Goal: Information Seeking & Learning: Learn about a topic

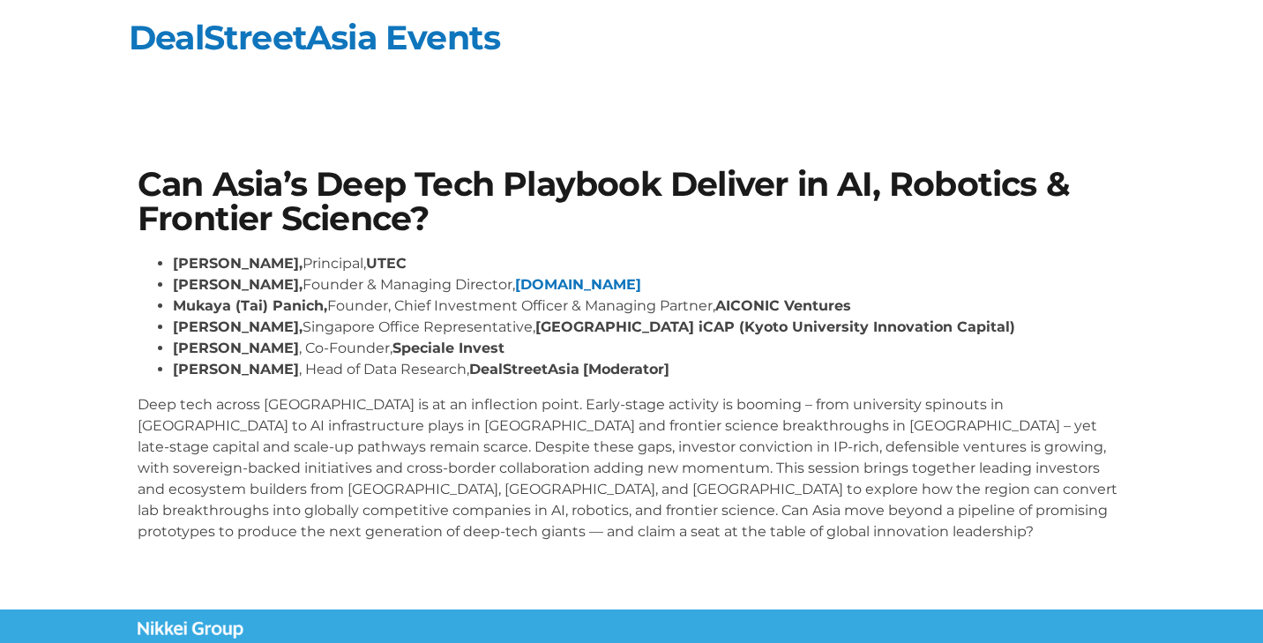
scroll to position [101, 0]
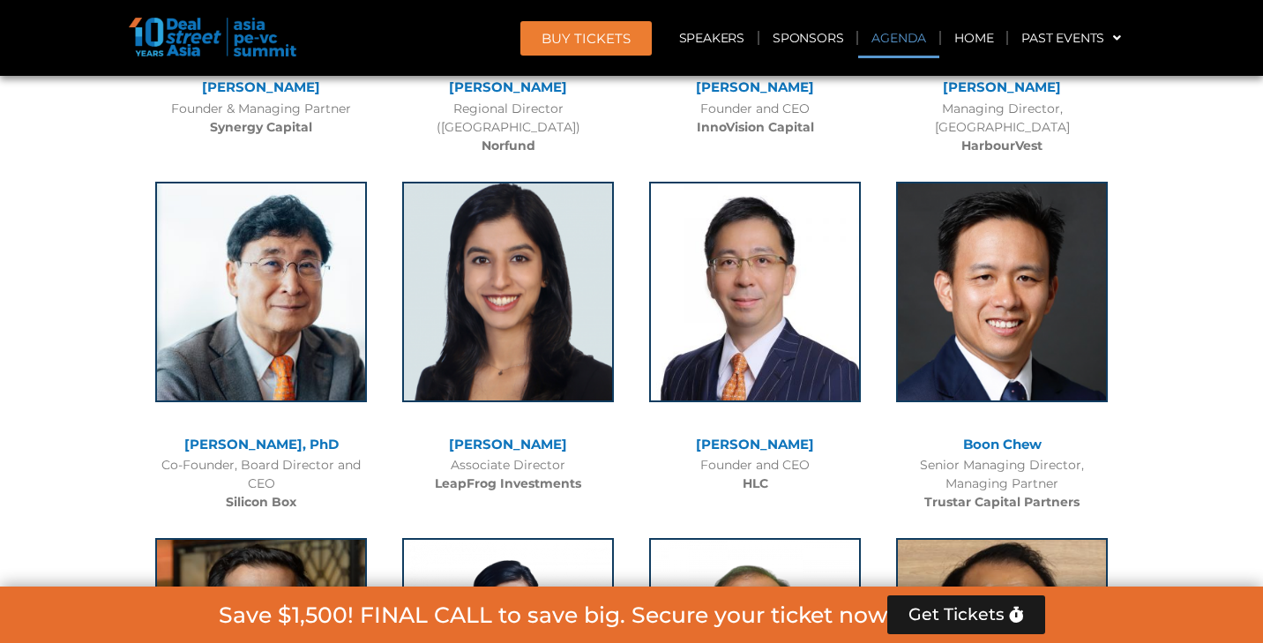
click at [907, 40] on link "Agenda" at bounding box center [898, 38] width 81 height 41
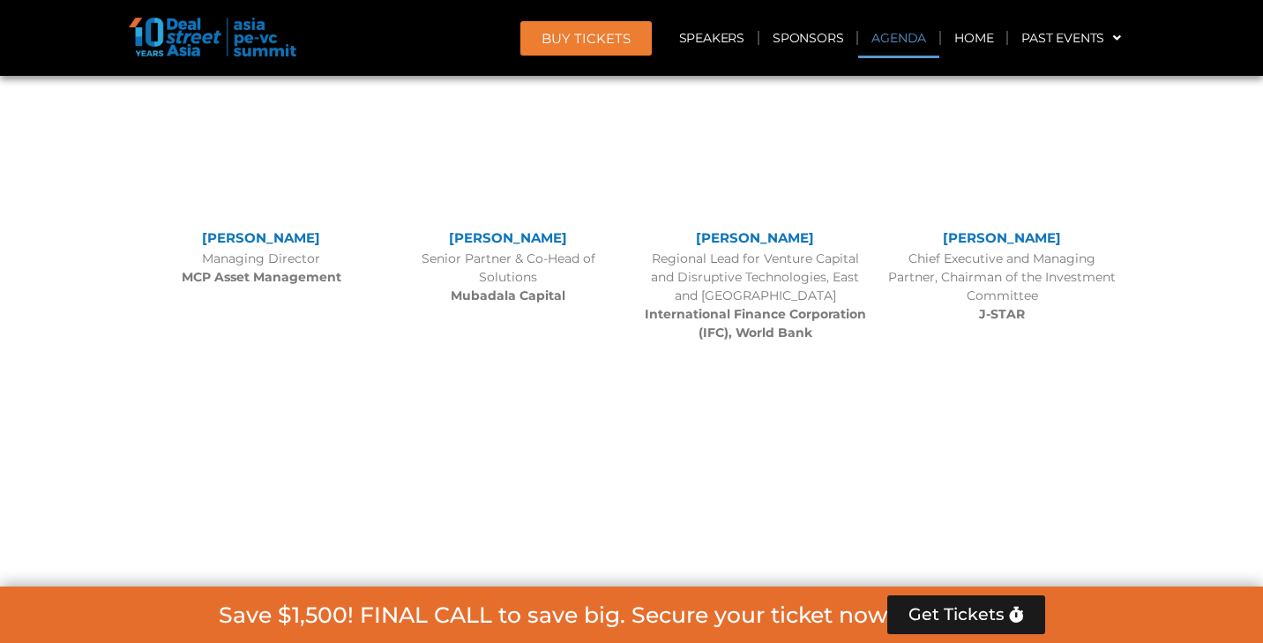
scroll to position [1047, 0]
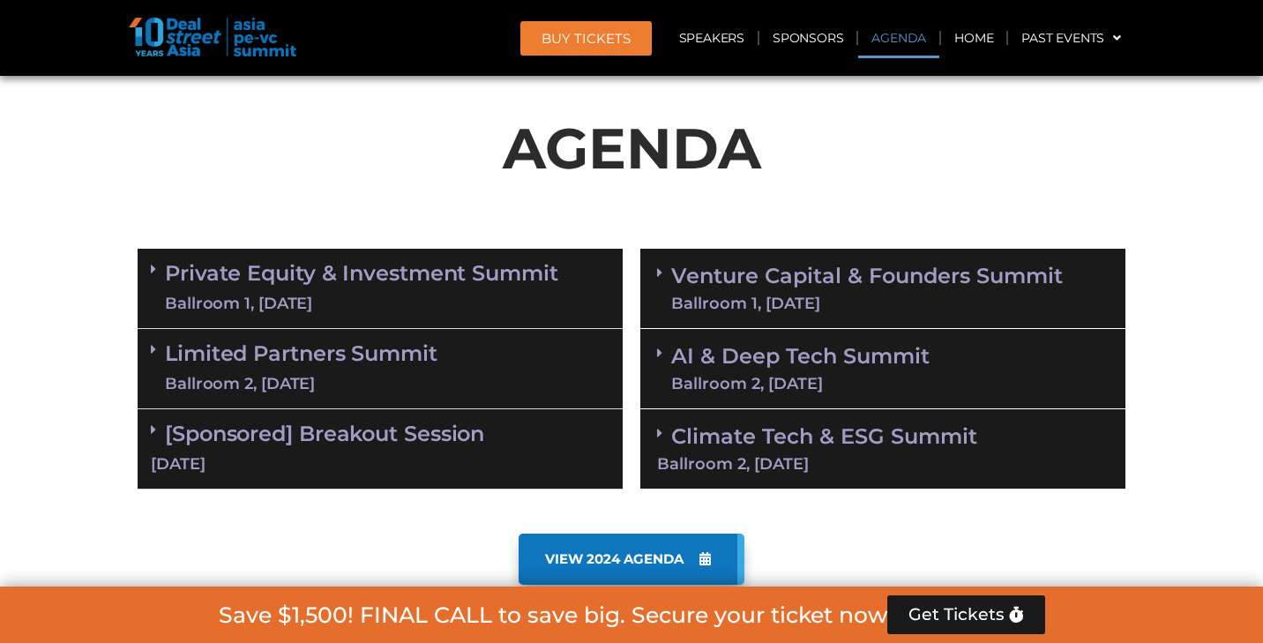
click at [881, 289] on link "Venture Capital & Founders​ Summit Ballroom 1, 11 Sept" at bounding box center [866, 288] width 391 height 46
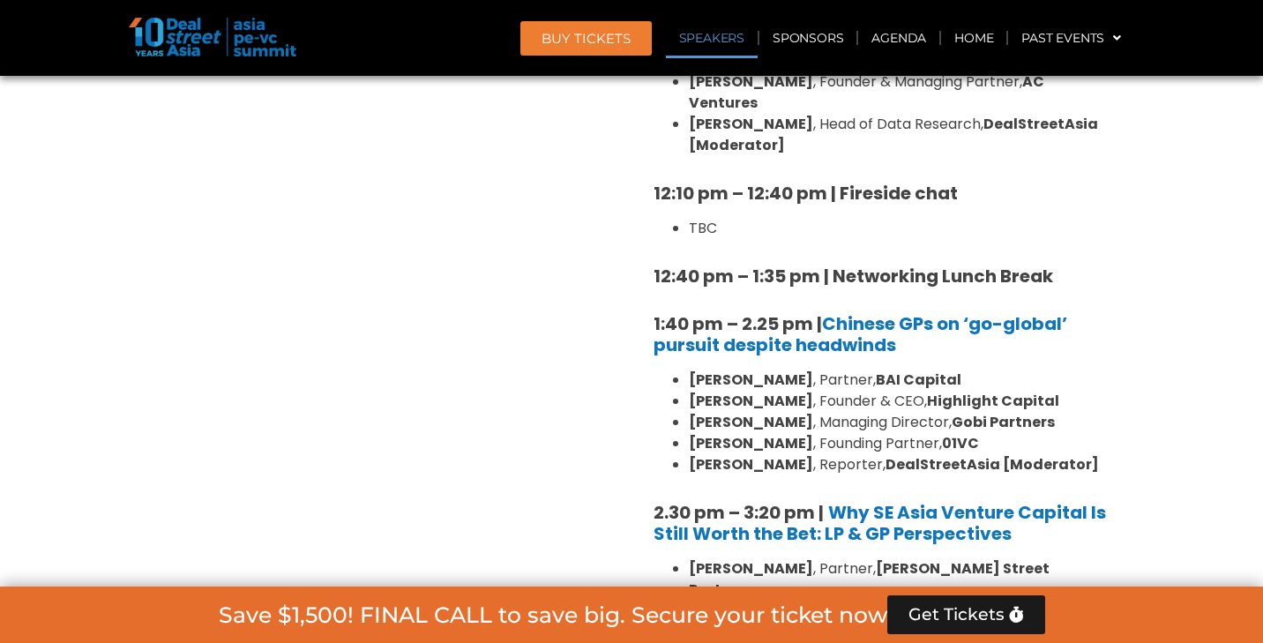
scroll to position [2092, 0]
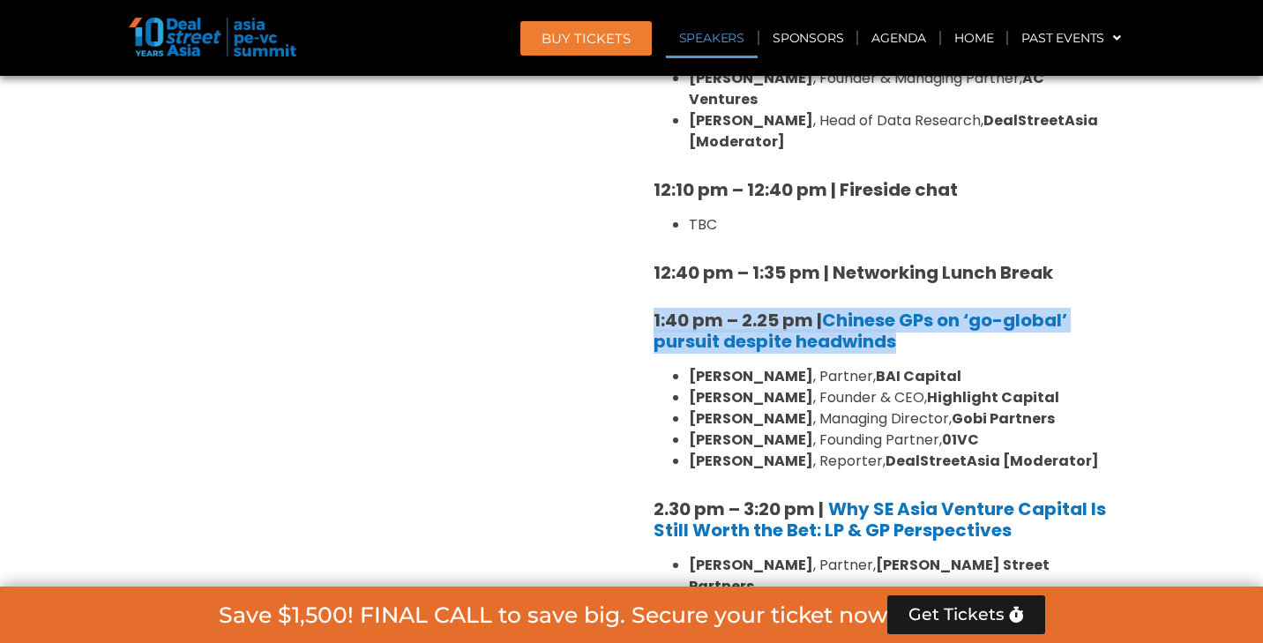
drag, startPoint x: 645, startPoint y: 269, endPoint x: 990, endPoint y: 288, distance: 345.3
click at [990, 288] on div "8:00 am – 9:00 am | Registration & Networking Coffee 9:00 am – 9:15 am | Welcom…" at bounding box center [882, 411] width 485 height 2258
copy strong "1:40 pm – 2.25 pm | Chinese GPs on ‘go-global’ pursuit despite headwinds"
click at [924, 308] on link "Chinese GPs on ‘go-global’ pursuit despite headwinds" at bounding box center [860, 331] width 414 height 46
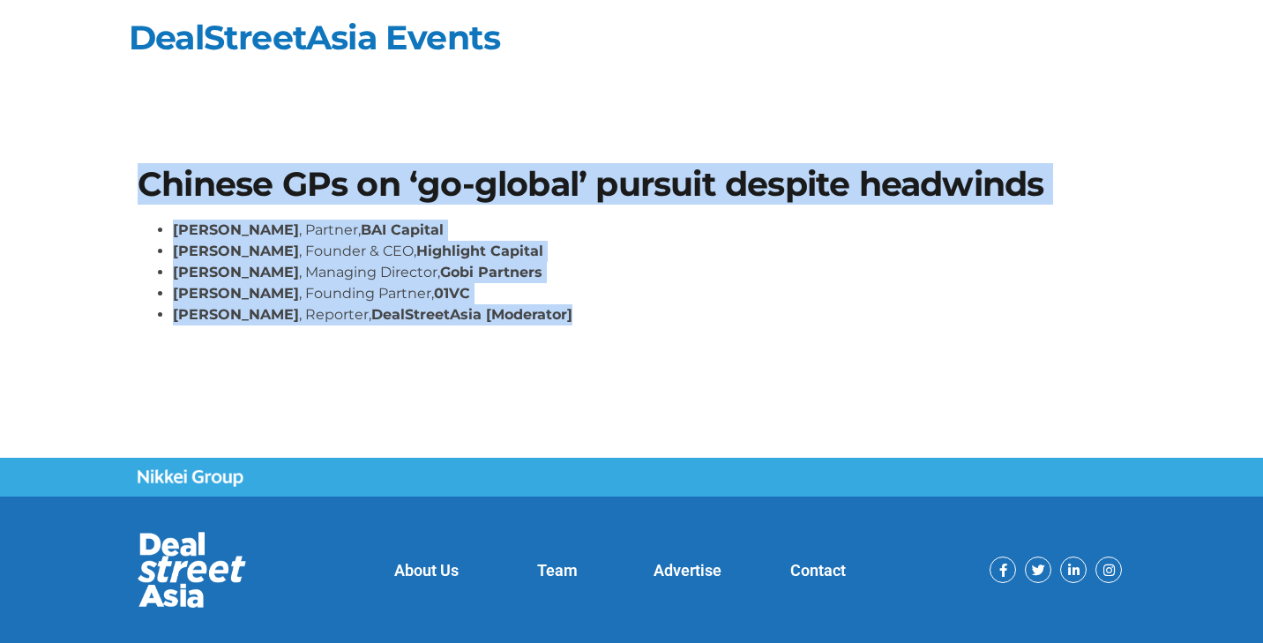
drag, startPoint x: 140, startPoint y: 183, endPoint x: 592, endPoint y: 332, distance: 475.1
click at [592, 332] on div "Chinese GPs on ‘go-global’ pursuit despite headwinds [PERSON_NAME] , Partner, B…" at bounding box center [631, 253] width 1005 height 189
copy div "Chinese GPs on ‘go-global’ pursuit despite headwinds William Zhao , Partner, BA…"
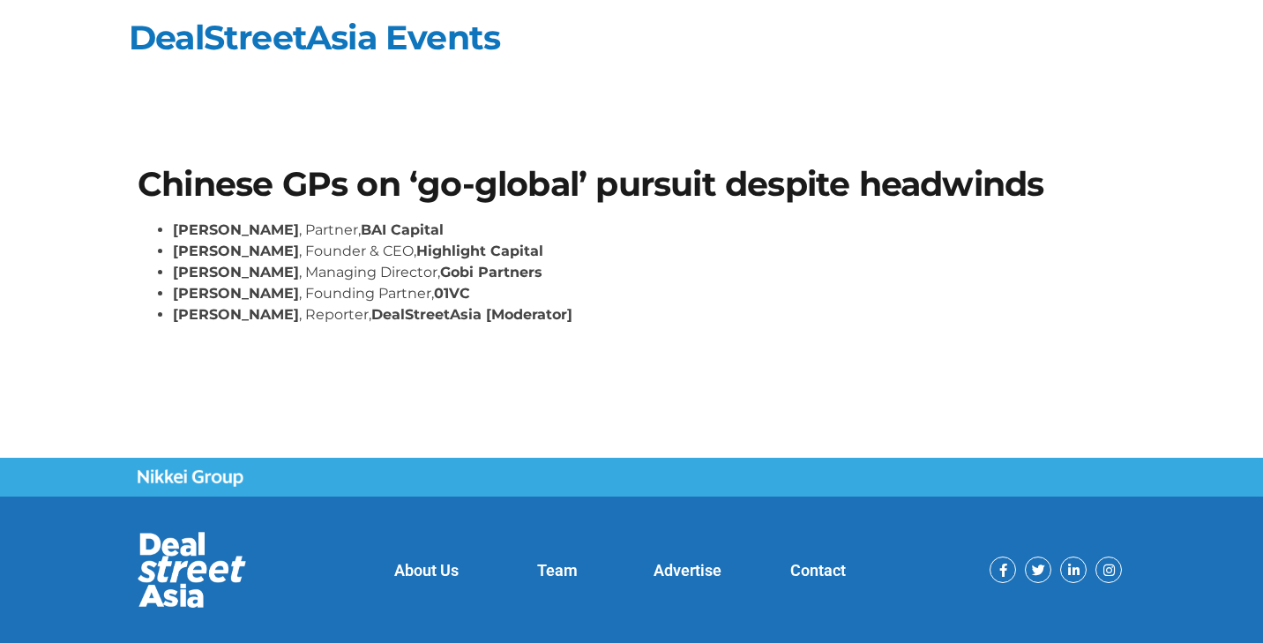
click at [687, 366] on section "Chinese GPs on ‘go-global’ pursuit despite headwinds William Zhao , Partner, BA…" at bounding box center [631, 253] width 1263 height 277
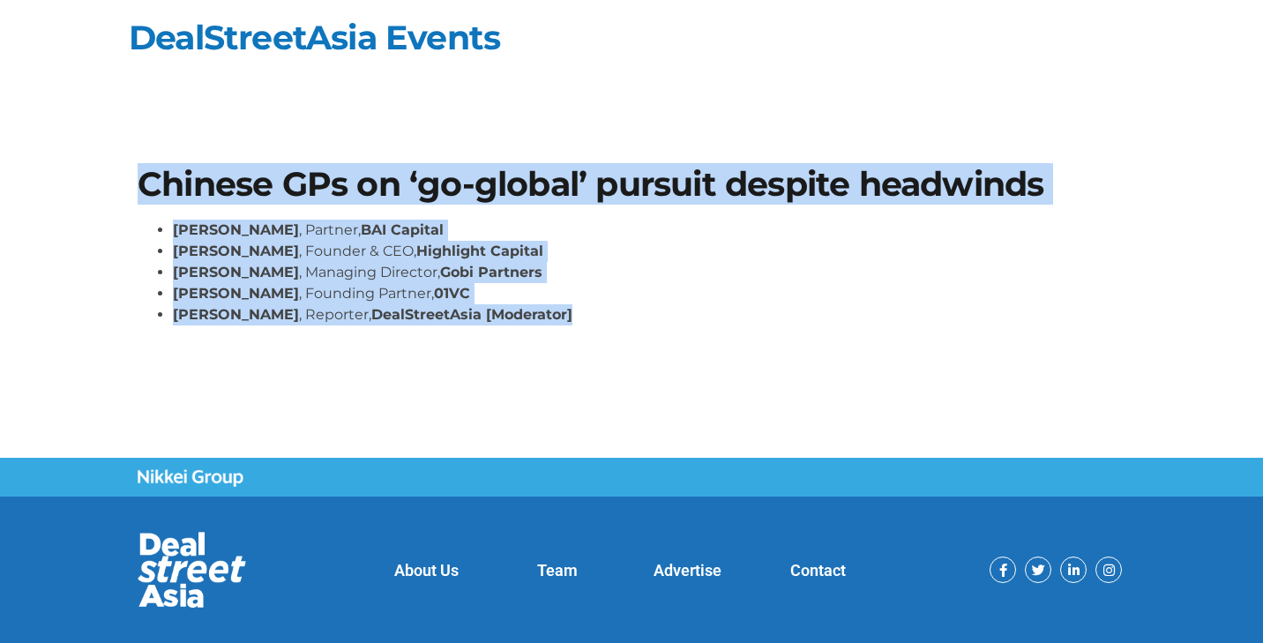
drag, startPoint x: 140, startPoint y: 175, endPoint x: 628, endPoint y: 342, distance: 515.3
click at [628, 342] on div "Chinese GPs on ‘go-global’ pursuit despite headwinds William Zhao , Partner, BA…" at bounding box center [631, 253] width 1005 height 189
copy div "Chinese GPs on ‘go-global’ pursuit despite headwinds William Zhao , Partner, BA…"
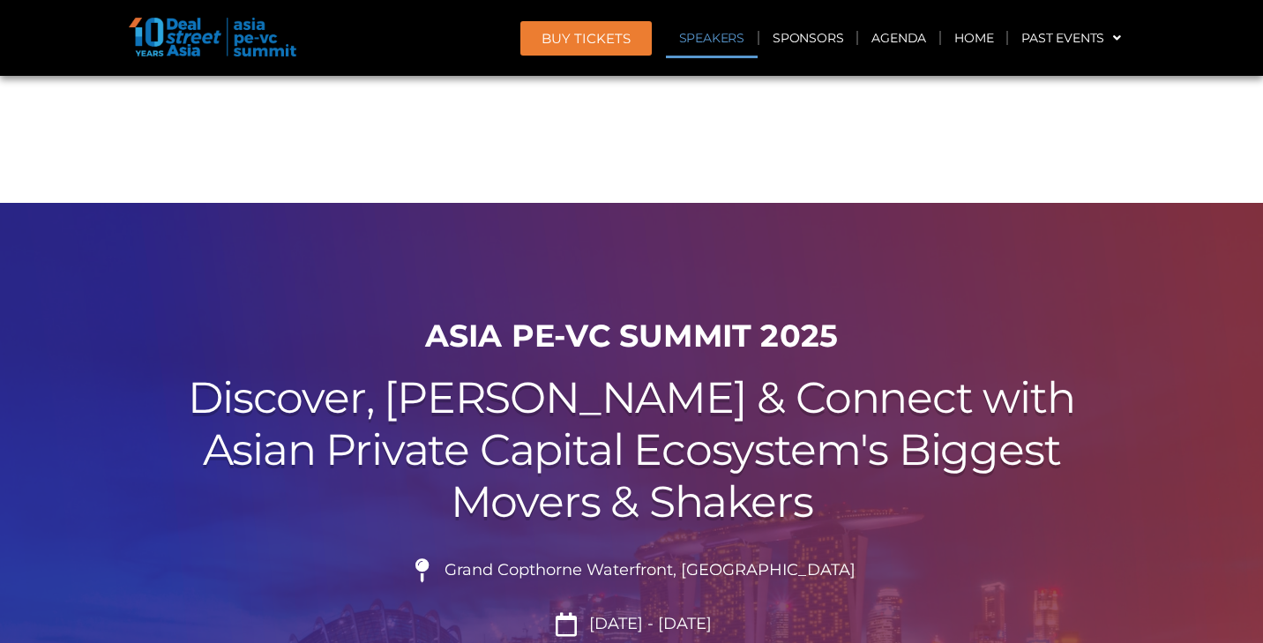
scroll to position [2092, 0]
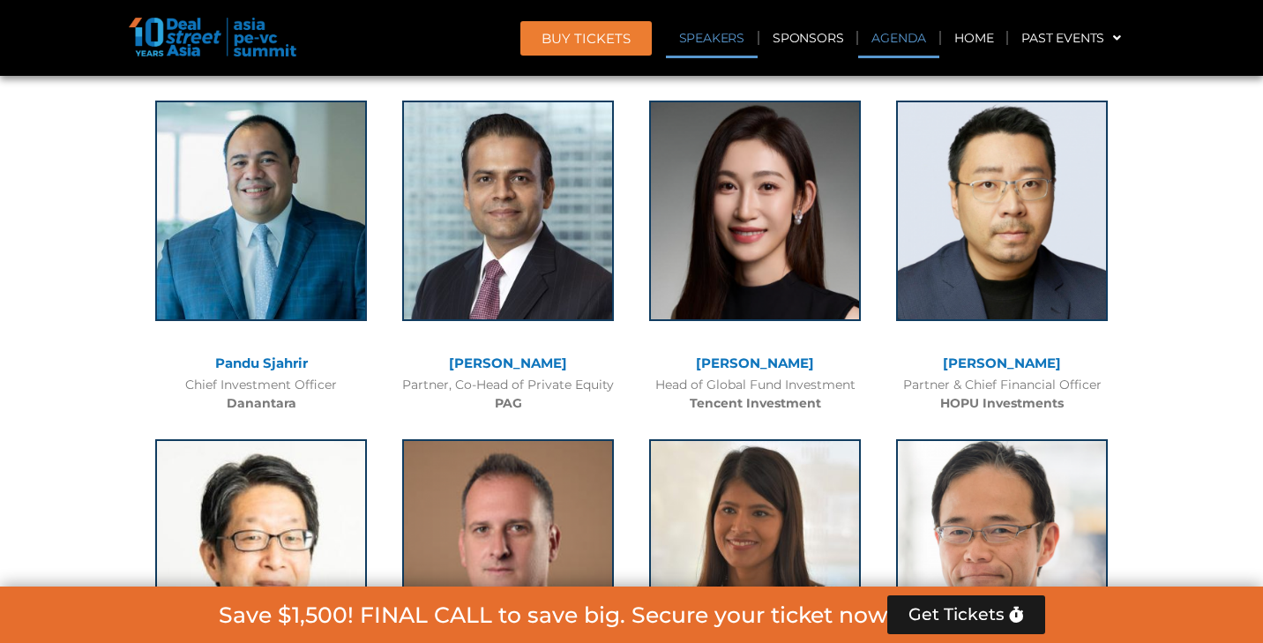
click at [895, 42] on link "Agenda" at bounding box center [898, 38] width 81 height 41
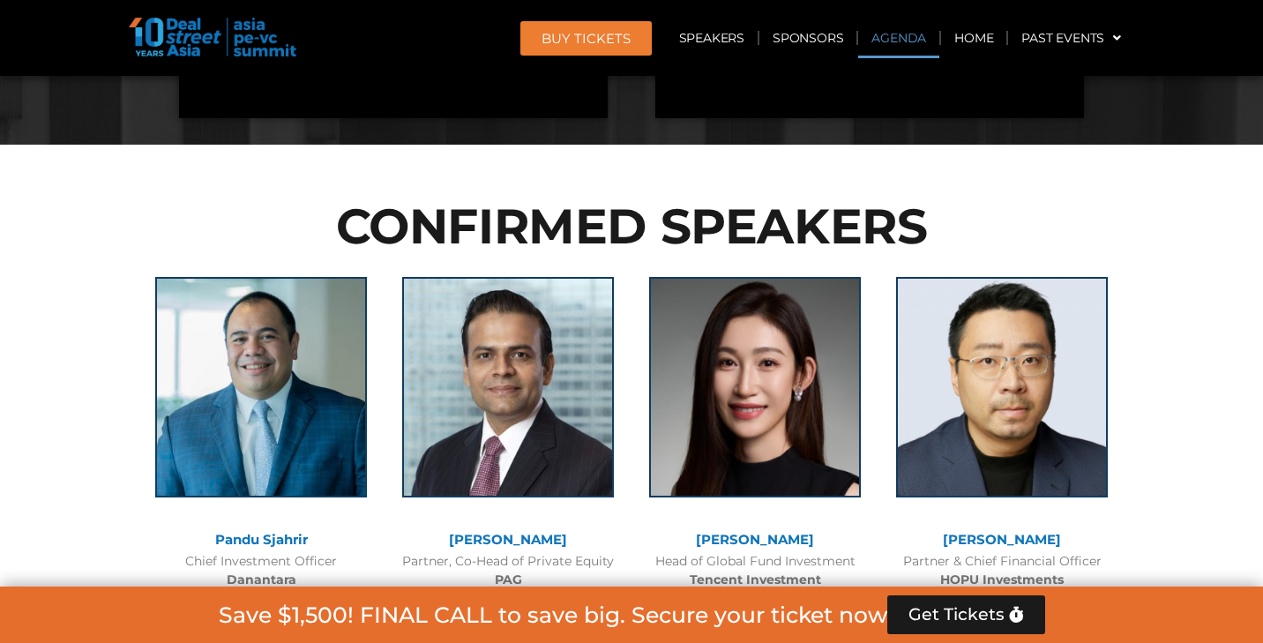
scroll to position [1047, 0]
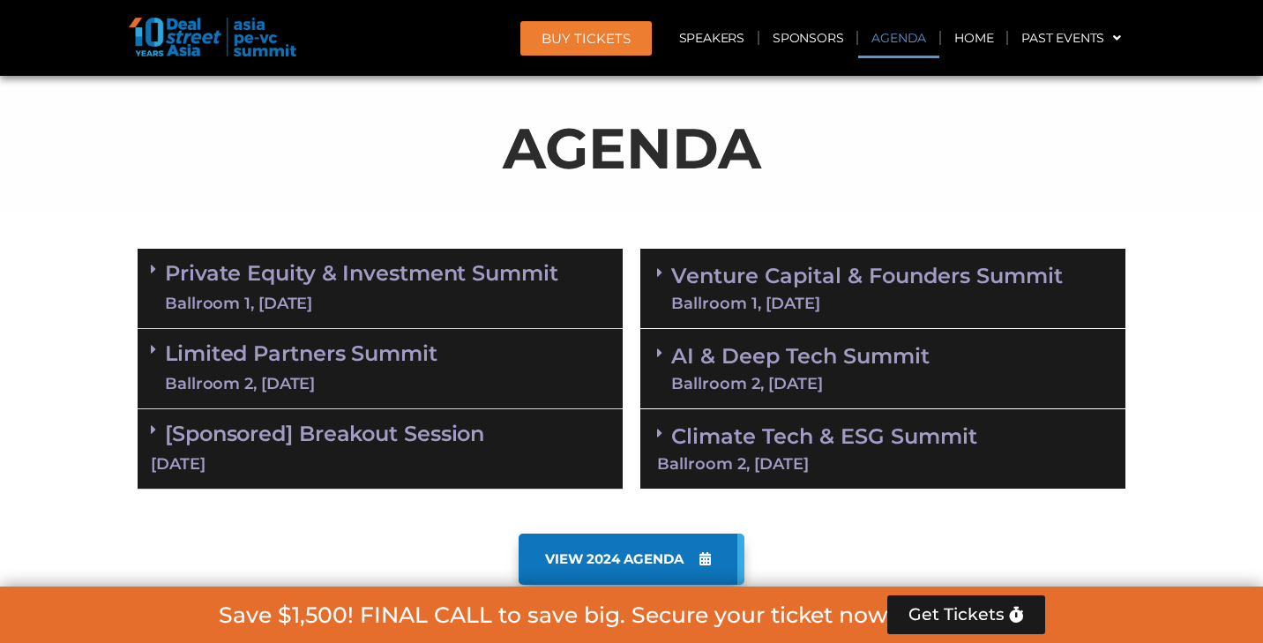
click at [771, 286] on link "Venture Capital & Founders​ Summit Ballroom 1, [DATE]" at bounding box center [866, 288] width 391 height 46
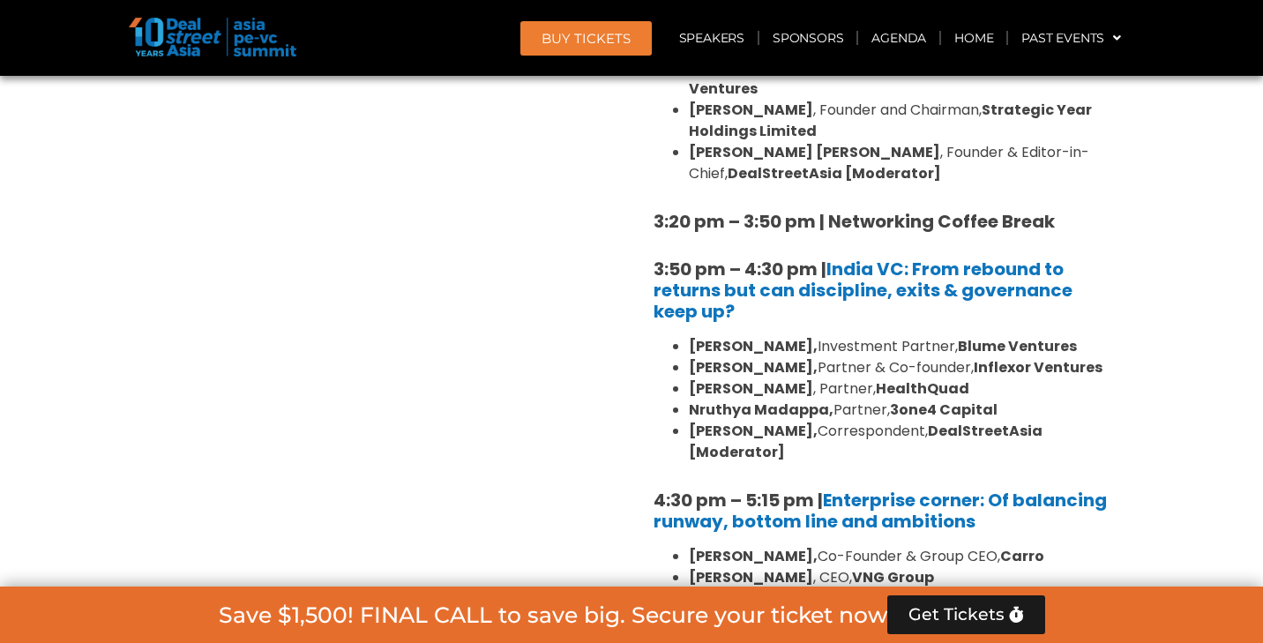
scroll to position [2679, 0]
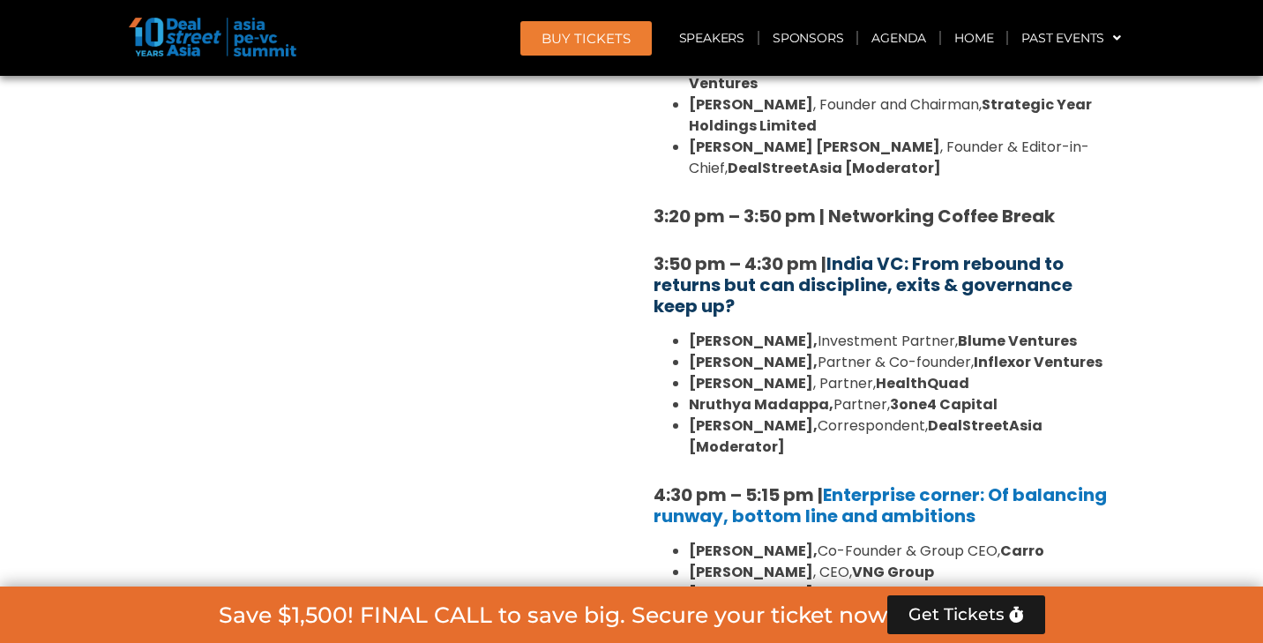
click at [838, 251] on link "India VC: From rebound to returns but can discipline, exits & governance keep u…" at bounding box center [862, 284] width 419 height 67
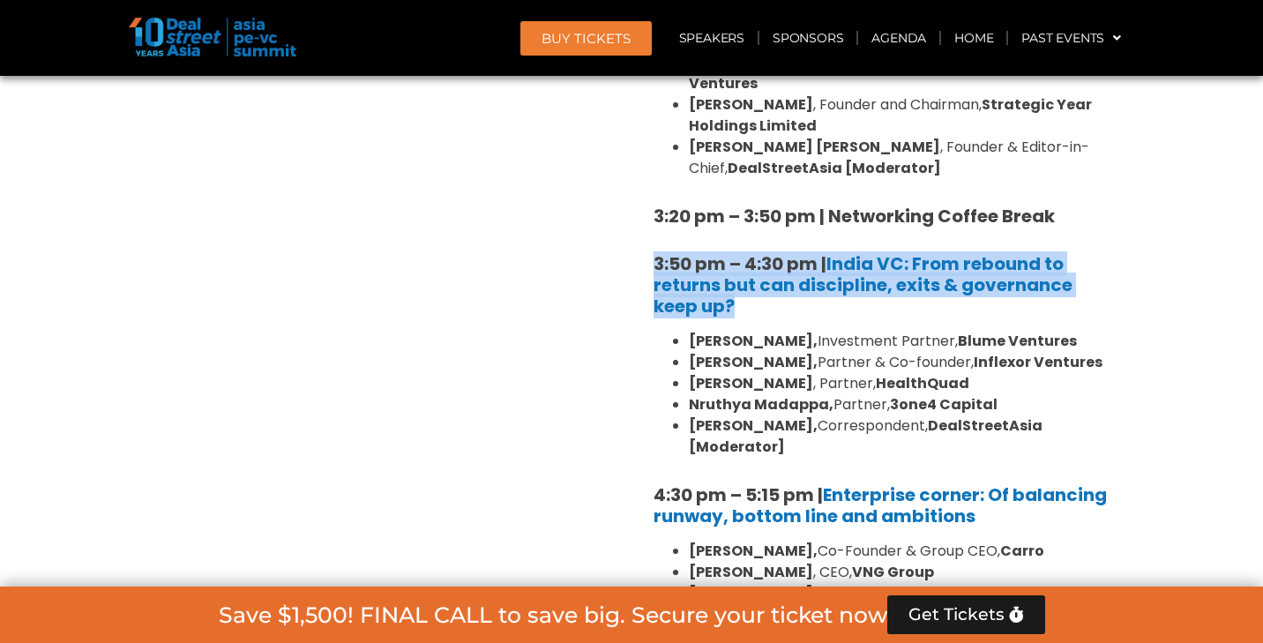
drag, startPoint x: 648, startPoint y: 197, endPoint x: 807, endPoint y: 236, distance: 163.6
click at [807, 253] on h5 "3:50 pm – 4:30 pm | [GEOGRAPHIC_DATA] VC: From rebound to returns but can disci…" at bounding box center [882, 284] width 458 height 63
drag, startPoint x: 641, startPoint y: 193, endPoint x: 780, endPoint y: 235, distance: 145.3
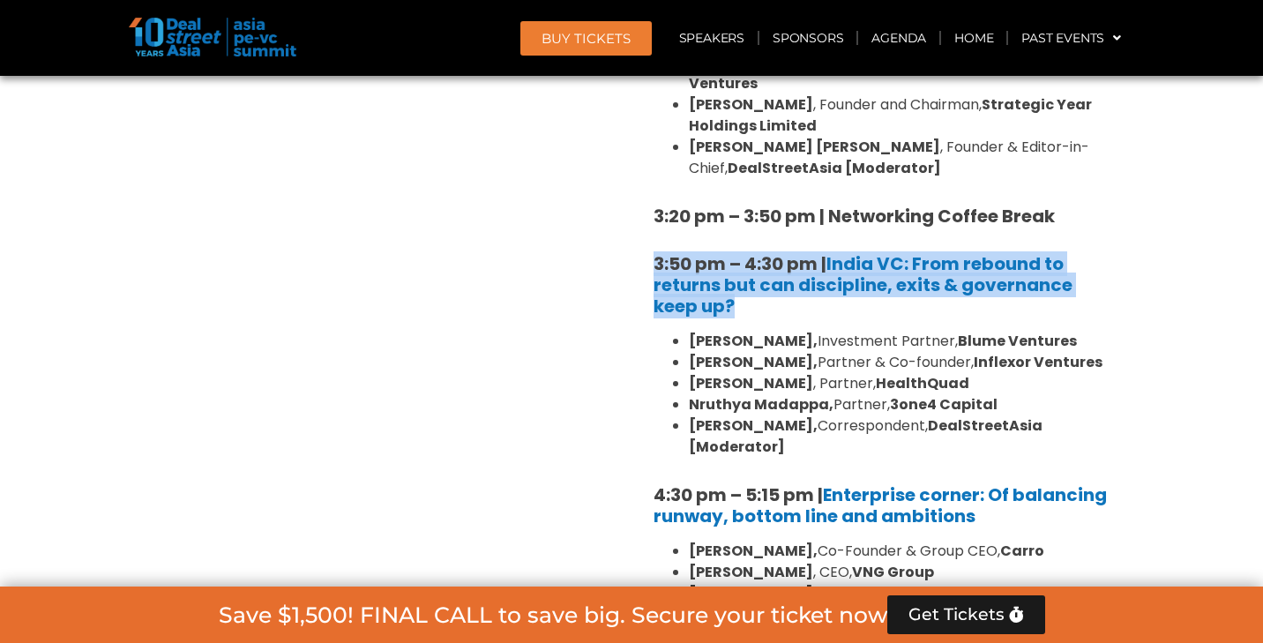
copy strong "3:50 pm – 4:30 pm | [GEOGRAPHIC_DATA] VC: From rebound to returns but can disci…"
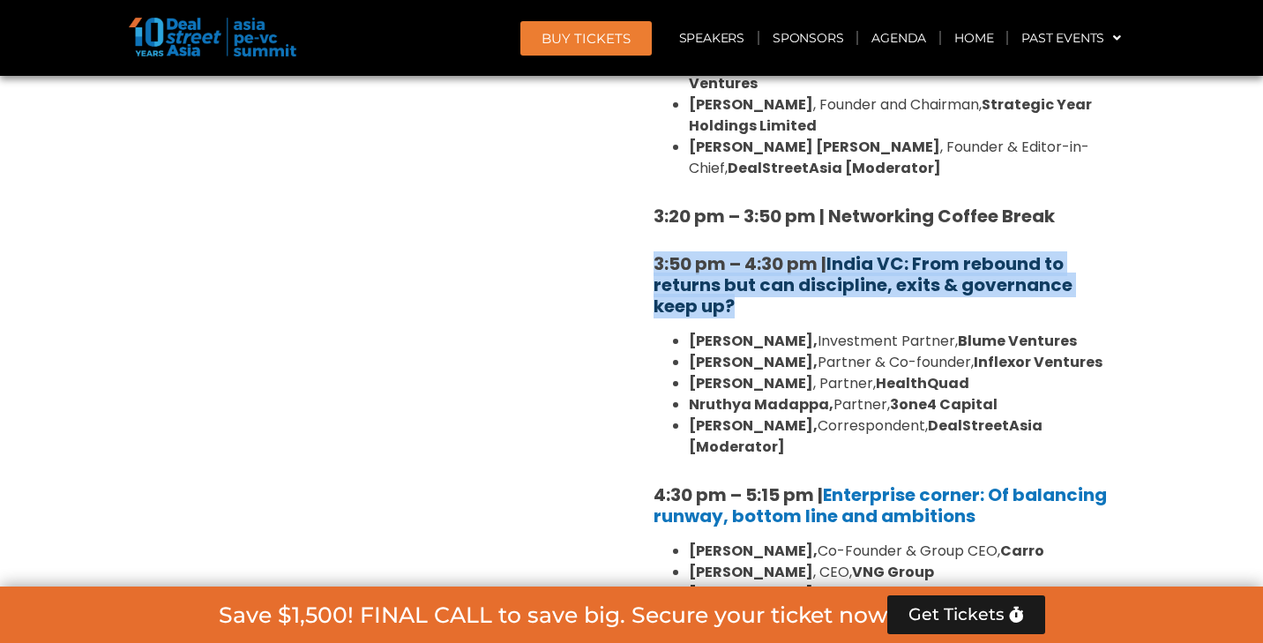
click at [875, 251] on link "India VC: From rebound to returns but can discipline, exits & governance keep u…" at bounding box center [862, 284] width 419 height 67
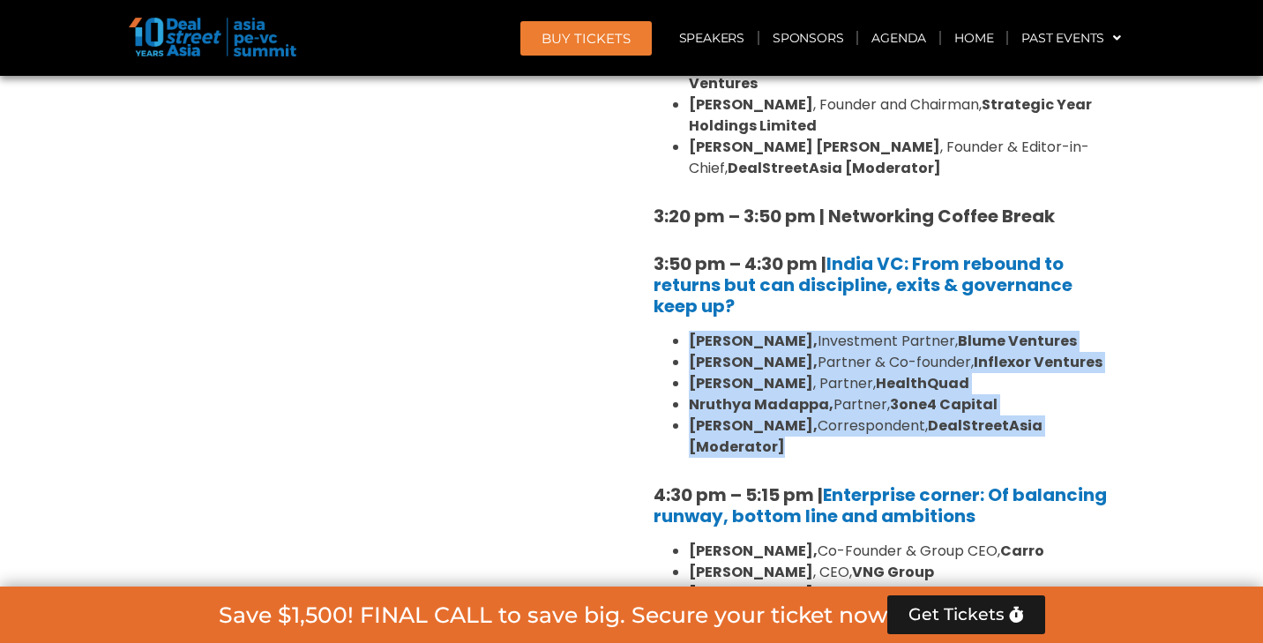
drag, startPoint x: 691, startPoint y: 273, endPoint x: 824, endPoint y: 389, distance: 176.3
click at [824, 389] on ul "[PERSON_NAME], Investment Partner, [PERSON_NAME] Ventures [PERSON_NAME], Partne…" at bounding box center [882, 394] width 458 height 127
copy ul "[PERSON_NAME], Investment Partner, [PERSON_NAME] Ventures [PERSON_NAME], Partne…"
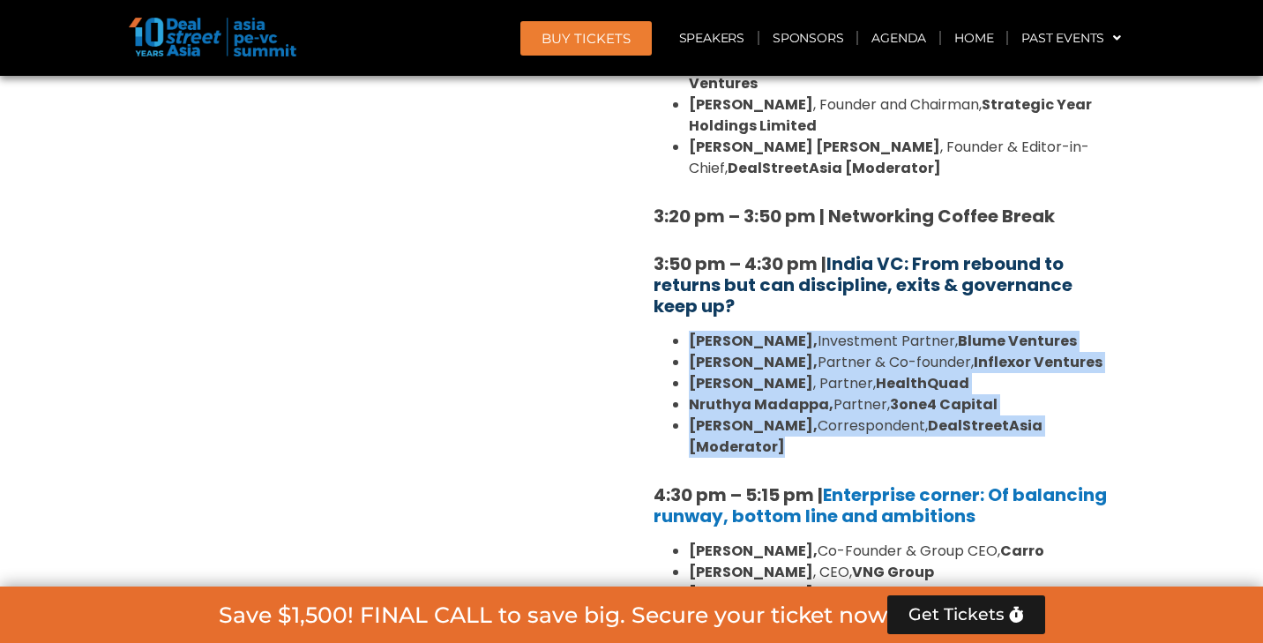
click at [868, 251] on link "India VC: From rebound to returns but can discipline, exits & governance keep u…" at bounding box center [862, 284] width 419 height 67
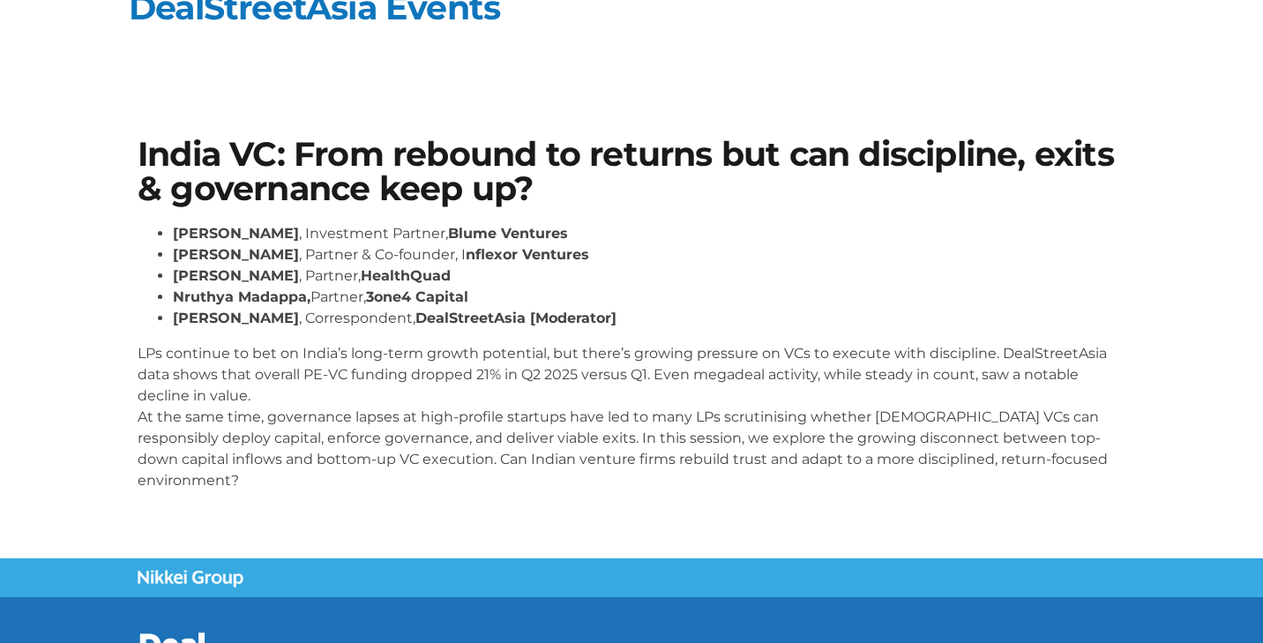
scroll to position [34, 0]
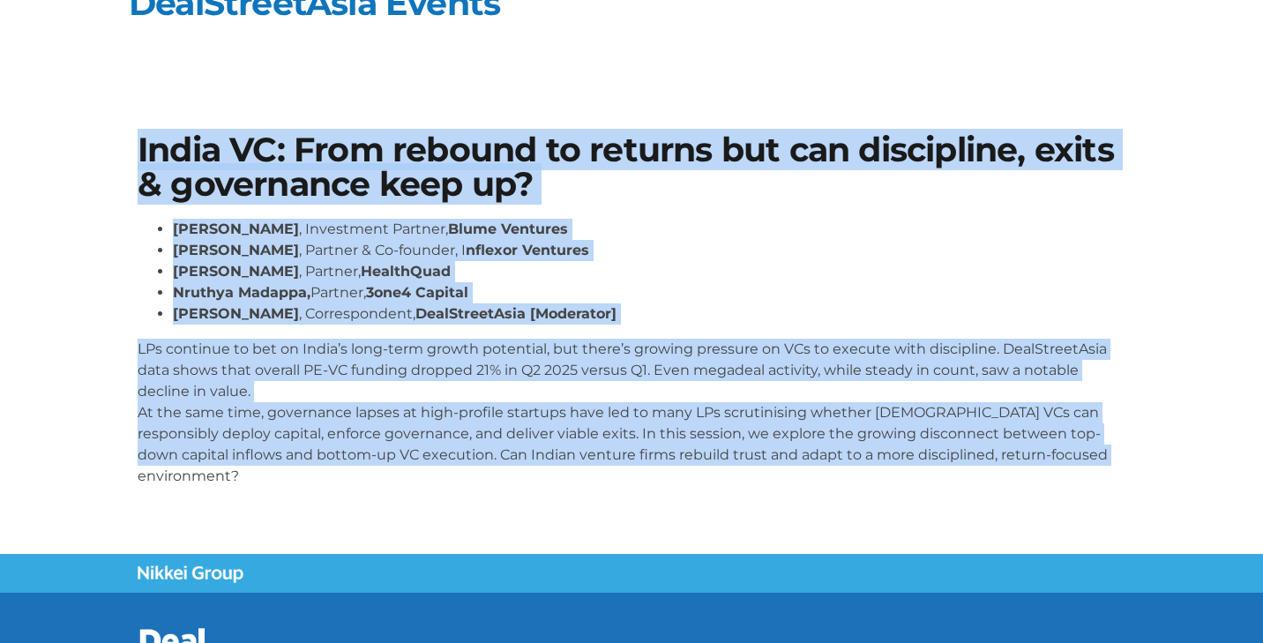
drag, startPoint x: 141, startPoint y: 149, endPoint x: 1128, endPoint y: 457, distance: 1033.5
click at [1128, 457] on div "India VC: From rebound to returns but can discipline, exits & governance keep u…" at bounding box center [631, 316] width 1005 height 385
copy div "Lorem IP: Dolo sitamet co adipisc eli sed doeiusmodt, incid & utlaboreet dolo m…"
click at [784, 253] on li "[PERSON_NAME] , Partner & Co-founder, I nflexor Ventures" at bounding box center [649, 250] width 952 height 21
